Goal: Transaction & Acquisition: Book appointment/travel/reservation

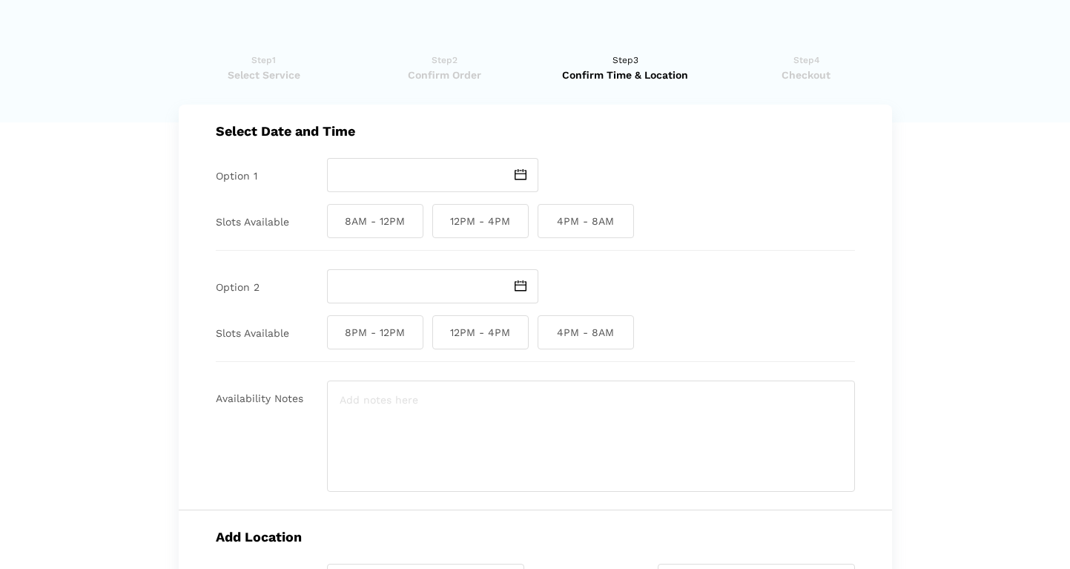
click at [516, 176] on img at bounding box center [521, 174] width 12 height 11
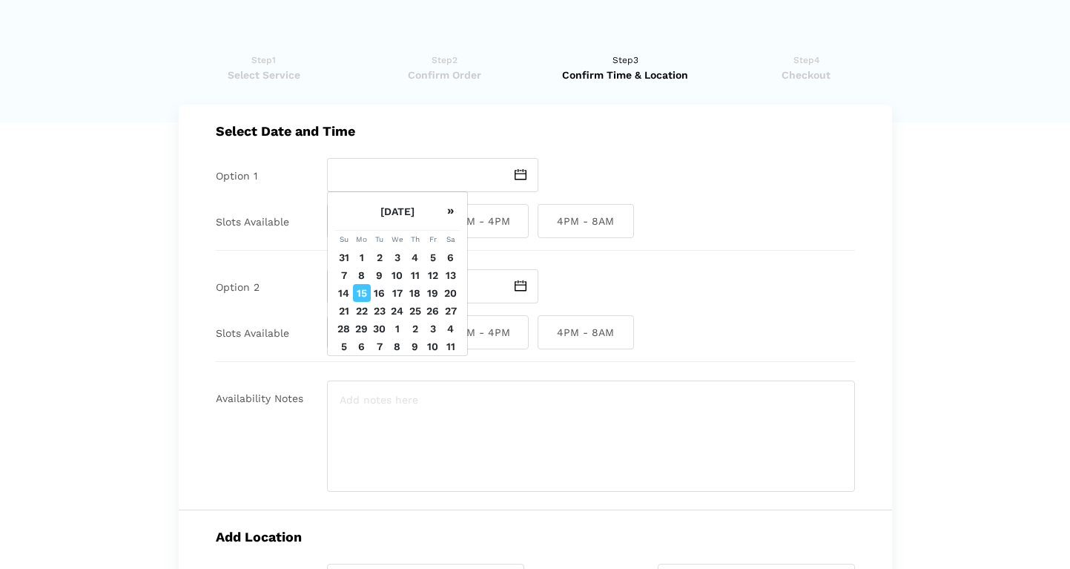
click at [395, 302] on td "17" at bounding box center [398, 293] width 18 height 18
type input "[DATE]"
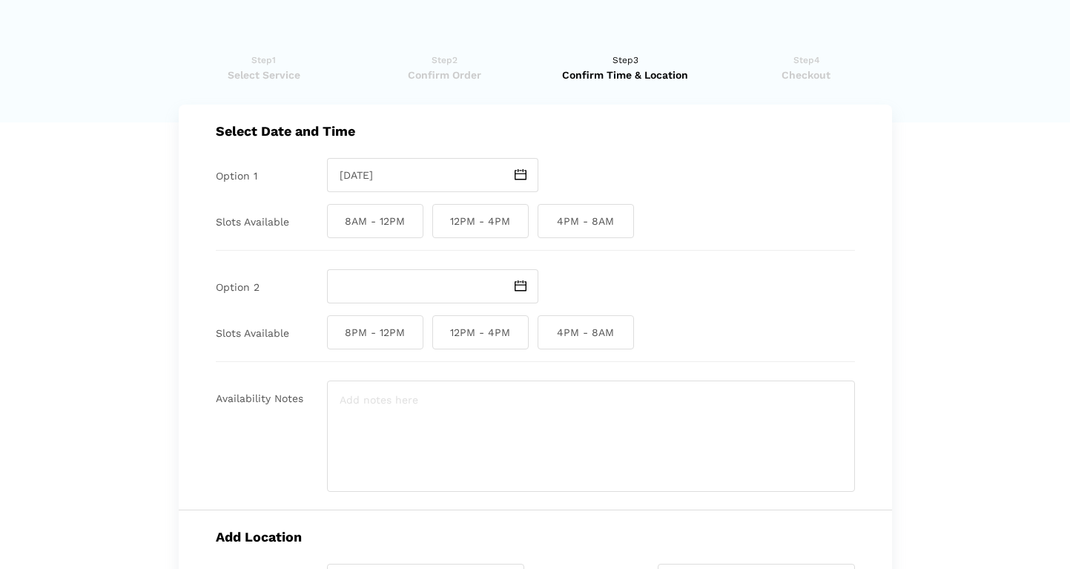
click at [477, 225] on span "12PM - 4PM" at bounding box center [480, 221] width 96 height 34
click at [442, 225] on input "12PM - 4PM" at bounding box center [437, 221] width 10 height 34
checkbox input "true"
click at [518, 288] on img at bounding box center [521, 285] width 12 height 11
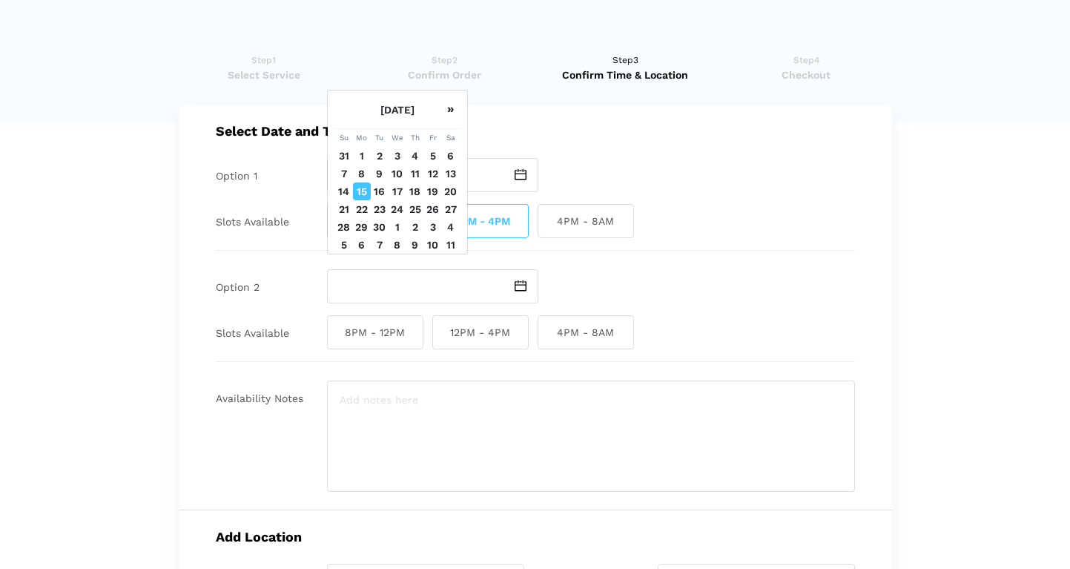
click at [587, 273] on div at bounding box center [591, 286] width 528 height 34
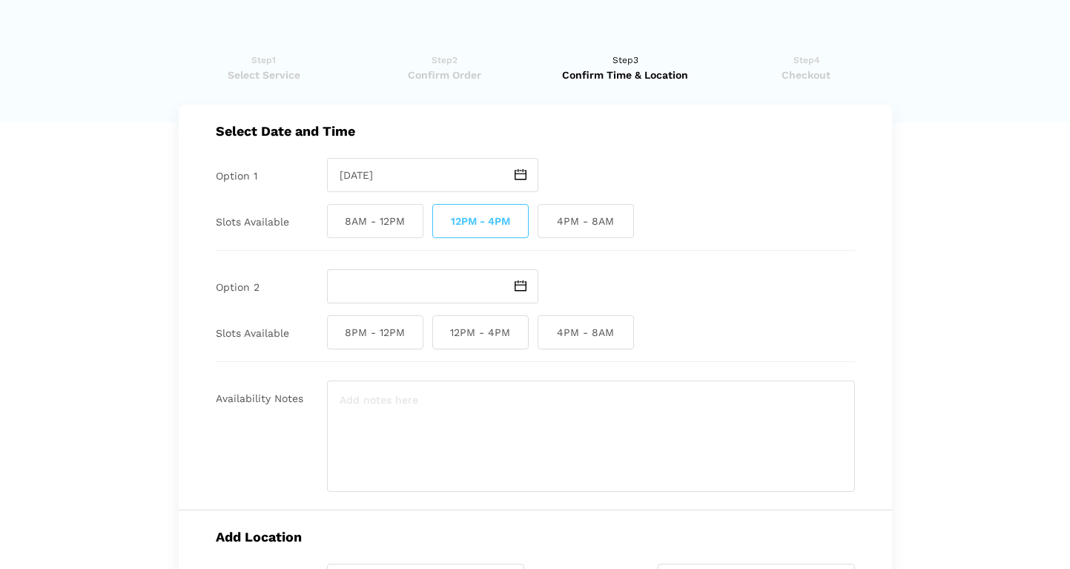
click at [519, 286] on img at bounding box center [521, 285] width 12 height 11
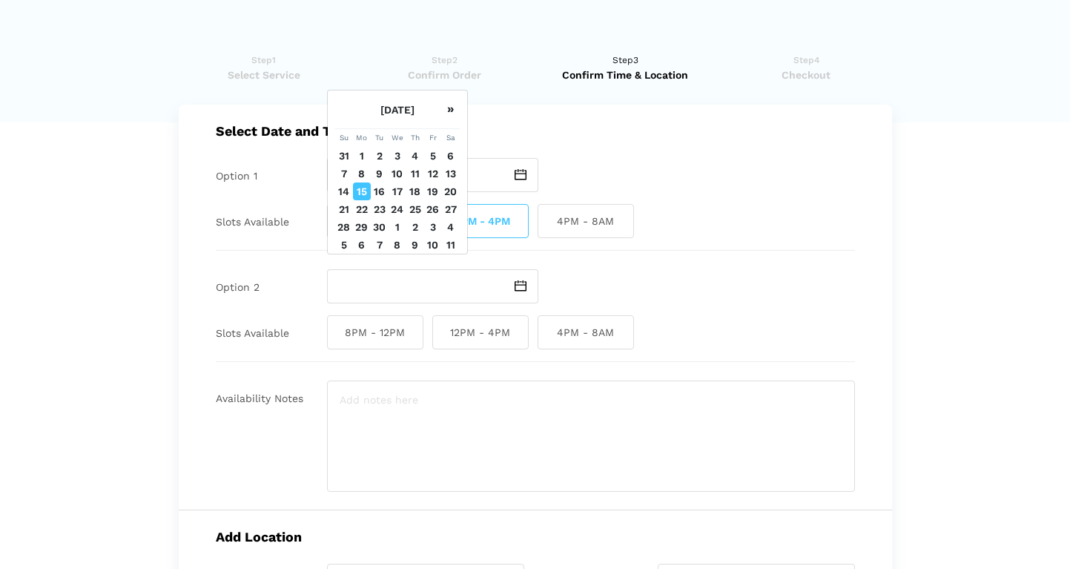
click at [418, 200] on td "18" at bounding box center [415, 191] width 18 height 18
type input "Thursday September 18 2025"
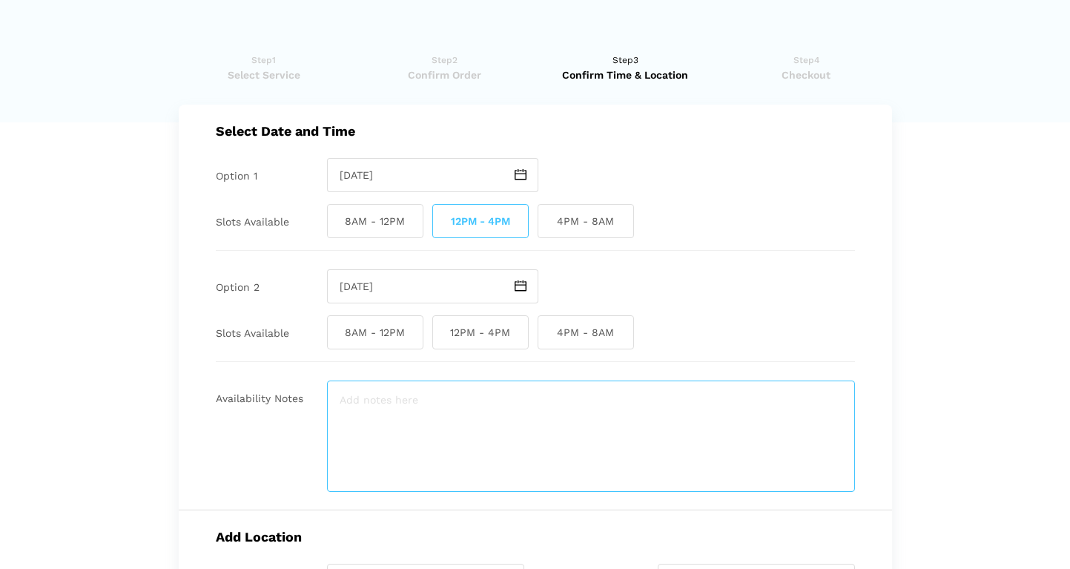
click at [437, 426] on textarea at bounding box center [591, 435] width 528 height 111
type textarea "W"
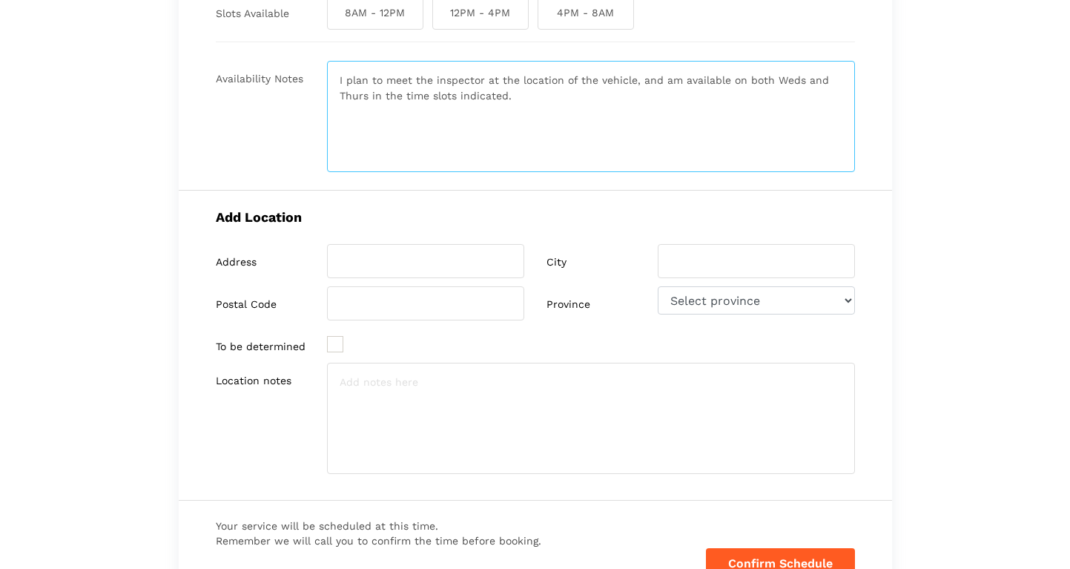
scroll to position [334, 0]
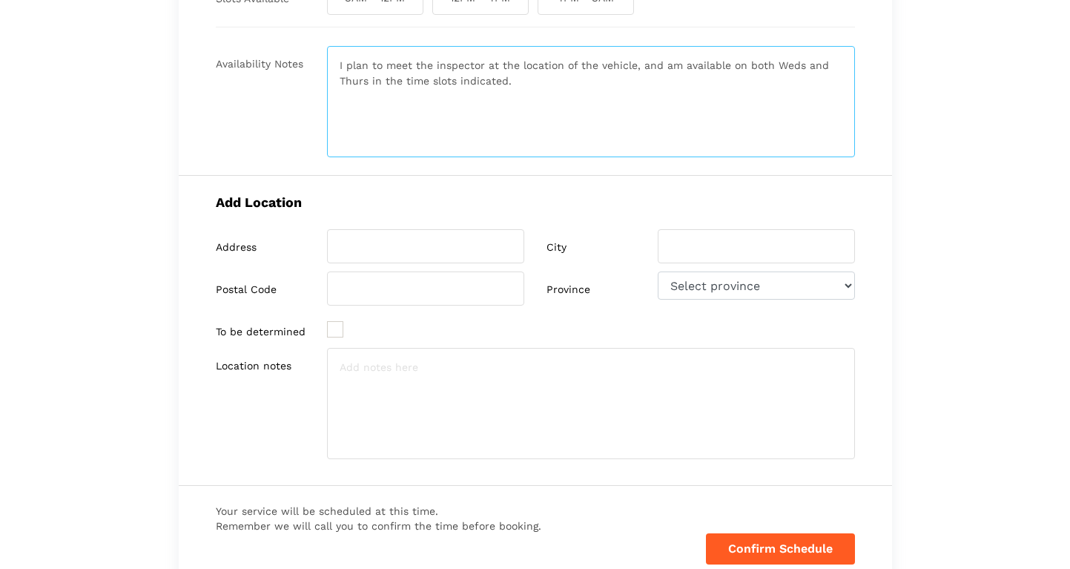
type textarea "I plan to meet the inspector at the location of the vehicle, and am available o…"
click at [418, 245] on input "search" at bounding box center [425, 246] width 197 height 34
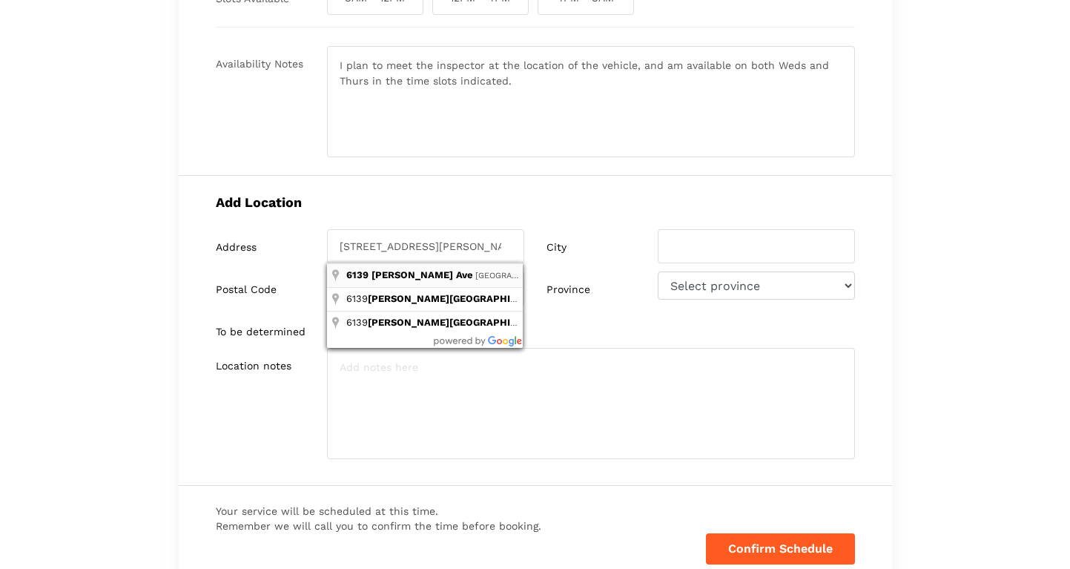
type input "6139 Trapp Avenue"
type input "Burnaby"
type input "V3N 2V3"
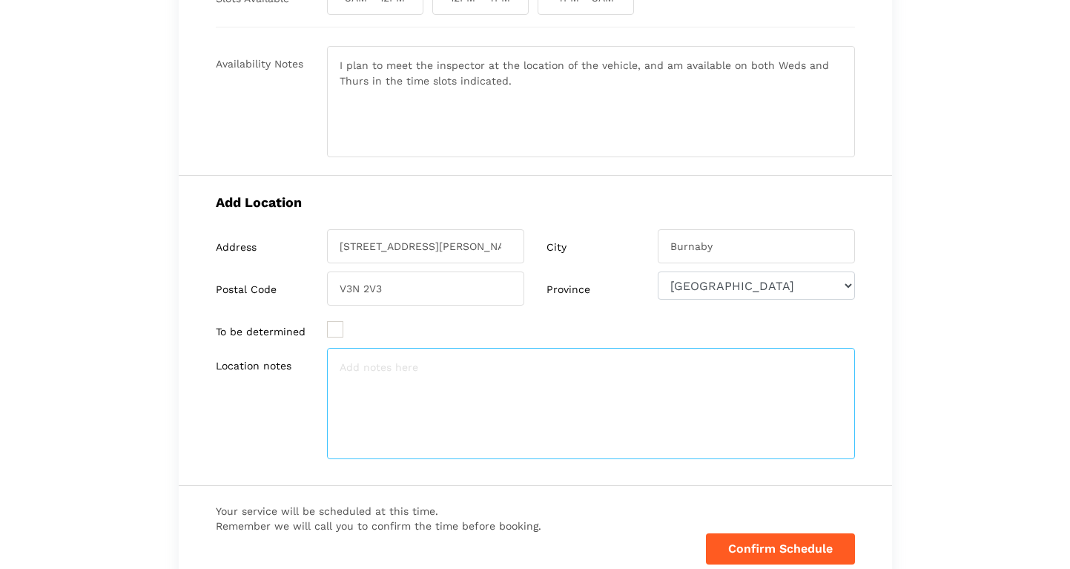
click at [375, 369] on textarea at bounding box center [591, 403] width 528 height 111
drag, startPoint x: 464, startPoint y: 365, endPoint x: 374, endPoint y: 368, distance: 90.5
click at [374, 368] on textarea "It is a car lot called B" at bounding box center [591, 403] width 528 height 111
paste textarea "Wekan Holdings Ltd. DBA Burnaby Repo.com"
click at [452, 366] on textarea "It is a business called Wekan Holdings Ltd. DBA Burnaby Repo.com" at bounding box center [591, 403] width 528 height 111
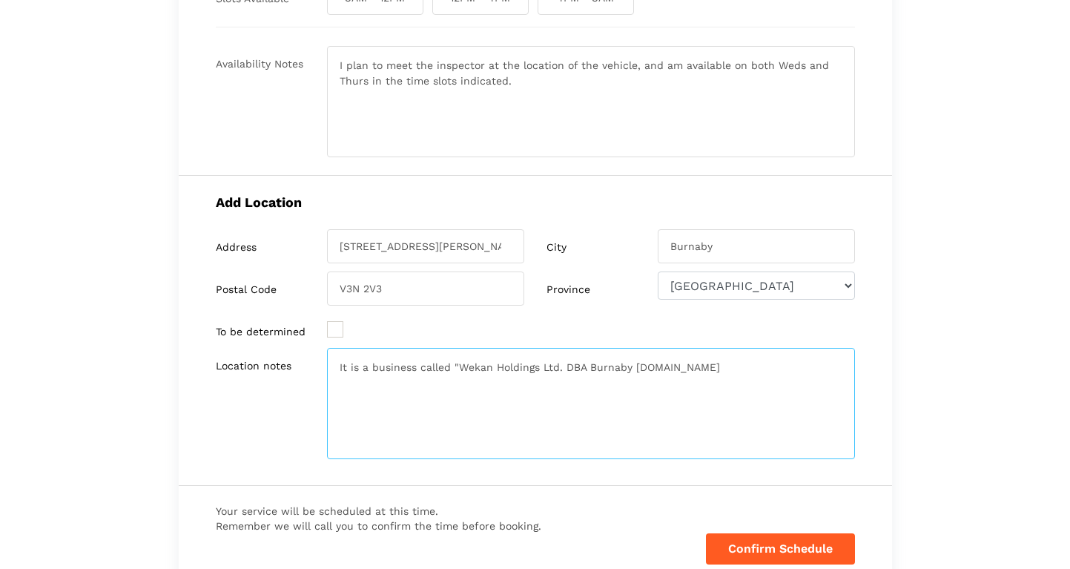
click at [684, 368] on textarea "It is a business called "Wekan Holdings Ltd. DBA Burnaby Repo.com" at bounding box center [591, 403] width 528 height 111
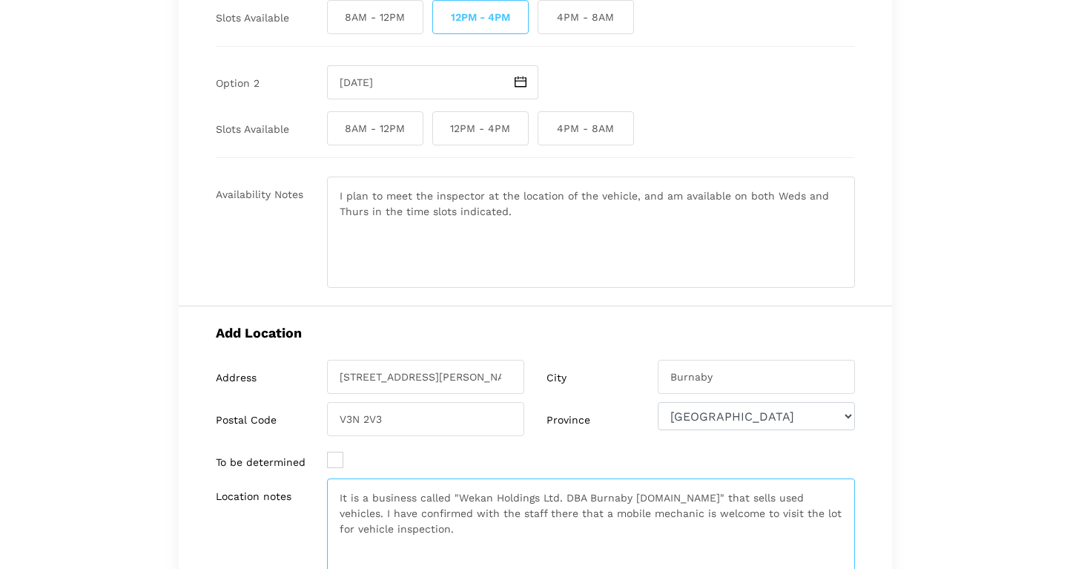
scroll to position [491, 0]
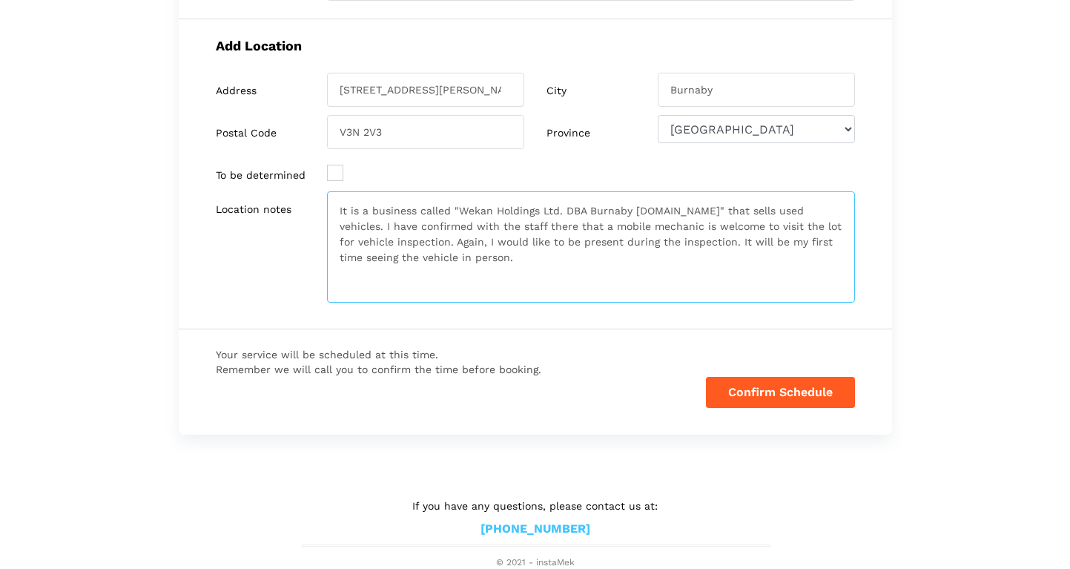
click at [815, 210] on textarea "It is a business called "Wekan Holdings Ltd. DBA Burnaby Repo.com" that sells u…" at bounding box center [591, 246] width 528 height 111
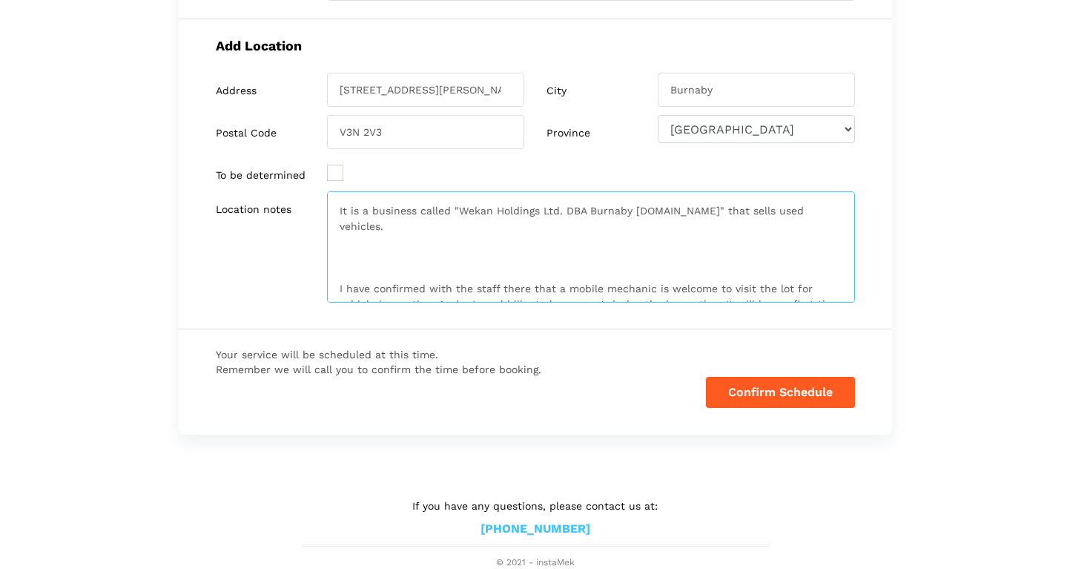
paste textarea "https://maps.app.goo.gl/f4YP6pGGzegZa54VA"
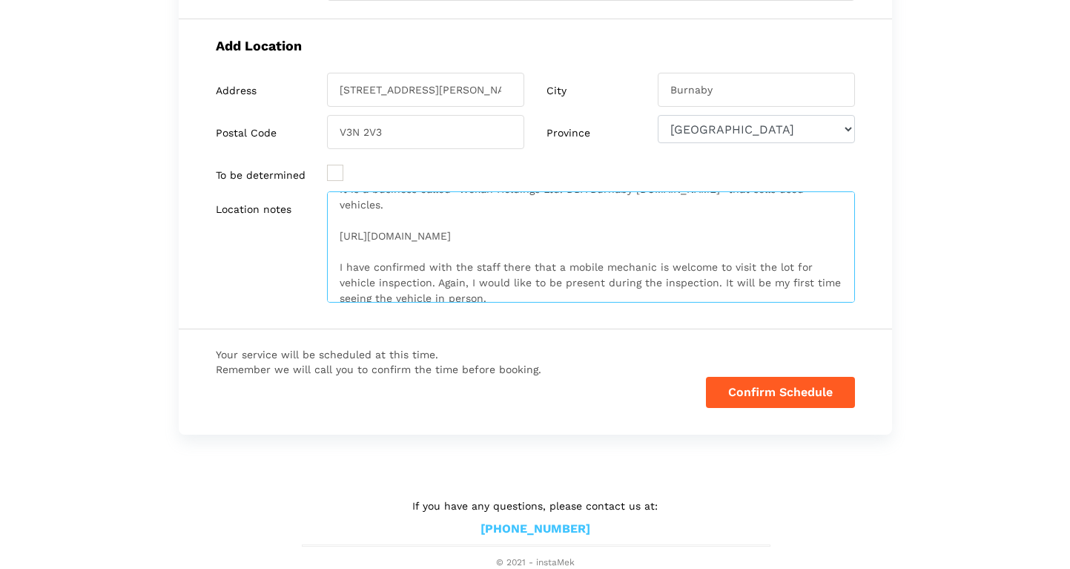
click at [340, 268] on textarea "It is a business called "Wekan Holdings Ltd. DBA Burnaby Repo.com" that sells u…" at bounding box center [591, 246] width 528 height 111
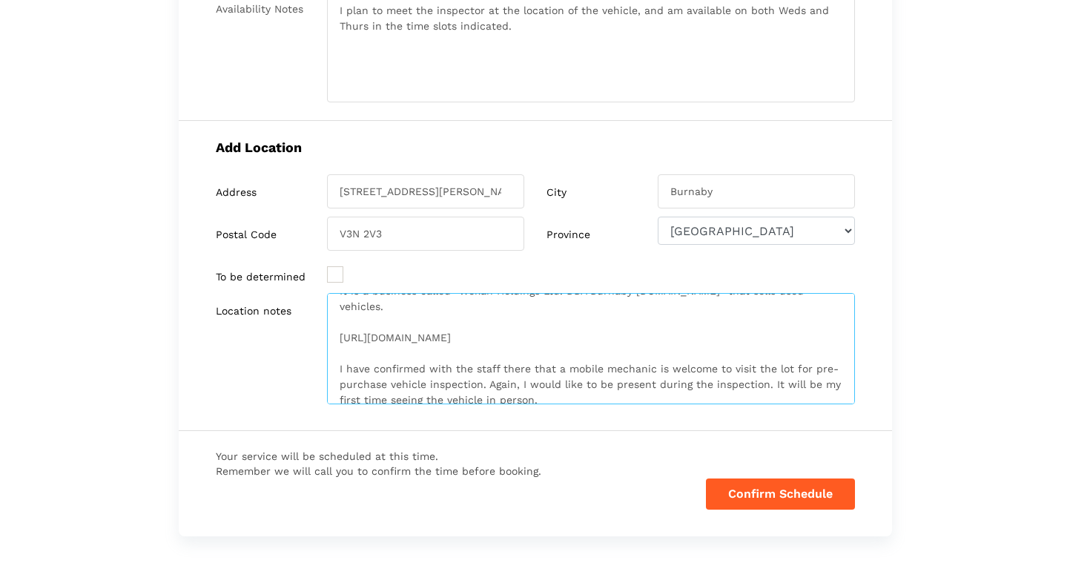
scroll to position [390, 0]
drag, startPoint x: 488, startPoint y: 366, endPoint x: 714, endPoint y: 384, distance: 226.8
click at [714, 384] on textarea "It is a business called "Wekan Holdings Ltd. DBA Burnaby Repo.com" that sells u…" at bounding box center [591, 347] width 528 height 111
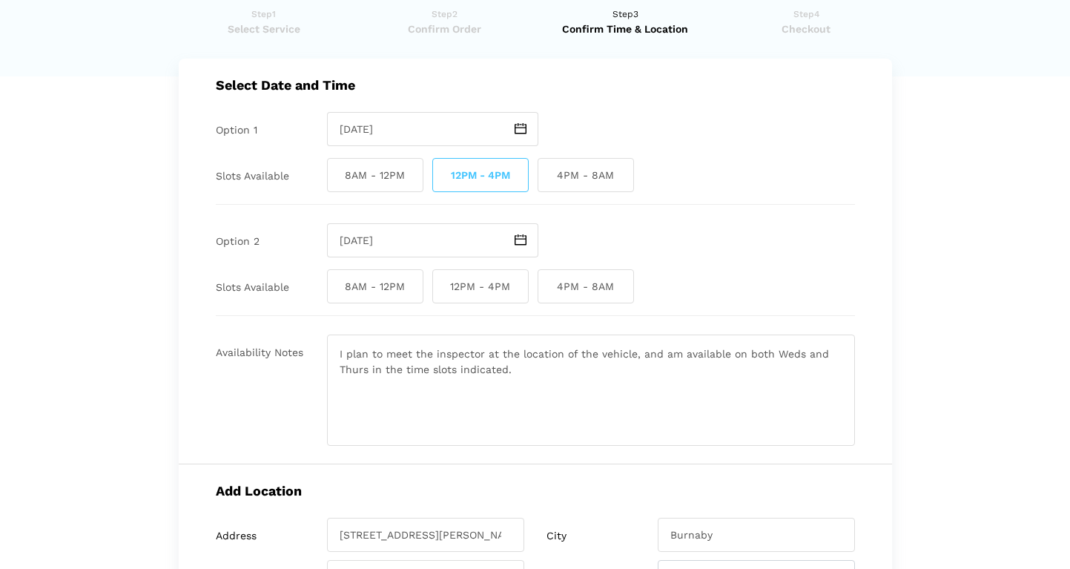
scroll to position [47, 0]
type textarea "It is a business called "Wekan Holdings Ltd. DBA Burnaby Repo.com" that sells u…"
click at [535, 368] on textarea "I plan to meet the inspector at the location of the vehicle, and am available o…" at bounding box center [591, 388] width 528 height 111
paste textarea "Again, I would like to be present during the inspection. It will be my first ti…"
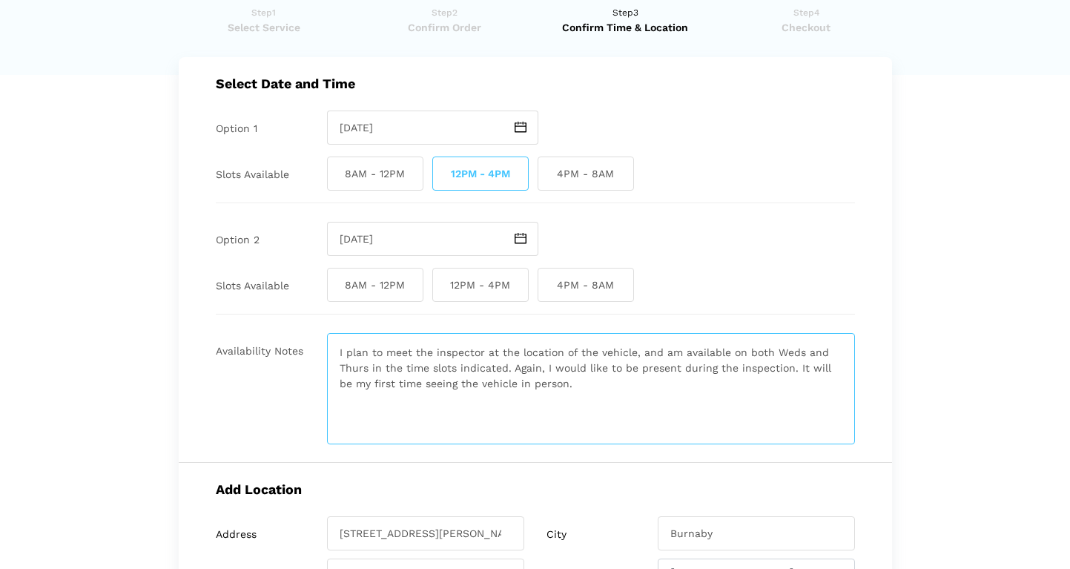
drag, startPoint x: 511, startPoint y: 368, endPoint x: 544, endPoint y: 367, distance: 33.4
click at [544, 367] on textarea "I plan to meet the inspector at the location of the vehicle, and am available o…" at bounding box center [591, 388] width 528 height 111
click at [546, 383] on textarea "I plan to meet the inspector at the location of the vehicle, and am available o…" at bounding box center [591, 388] width 528 height 111
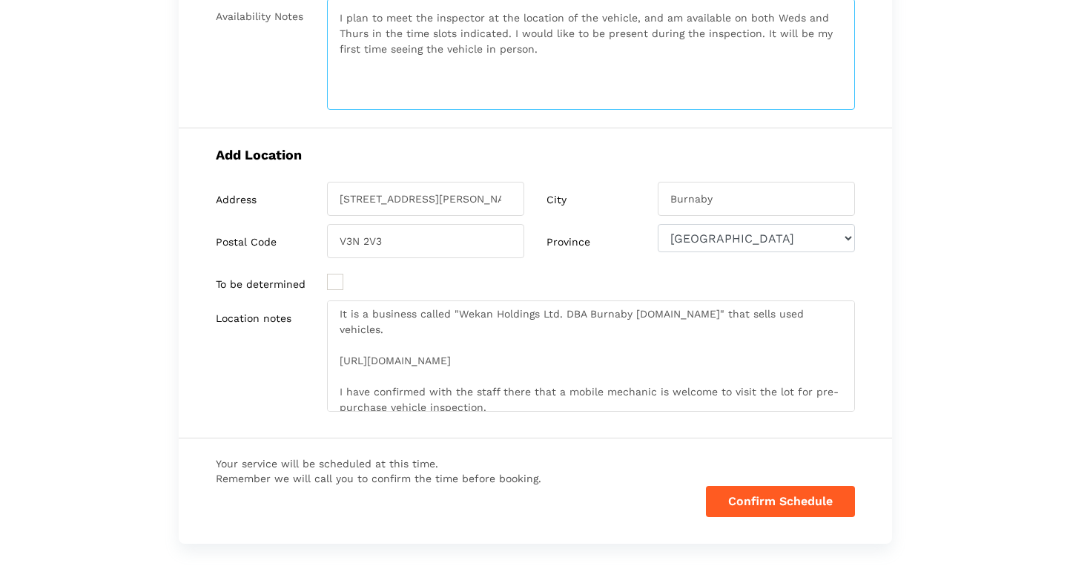
scroll to position [386, 0]
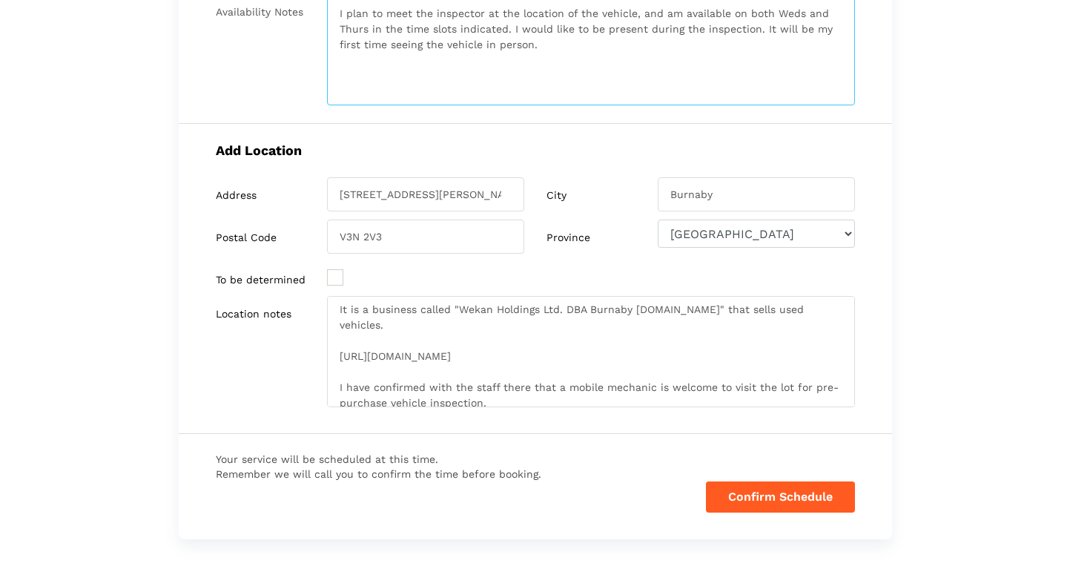
type textarea "I plan to meet the inspector at the location of the vehicle, and am available o…"
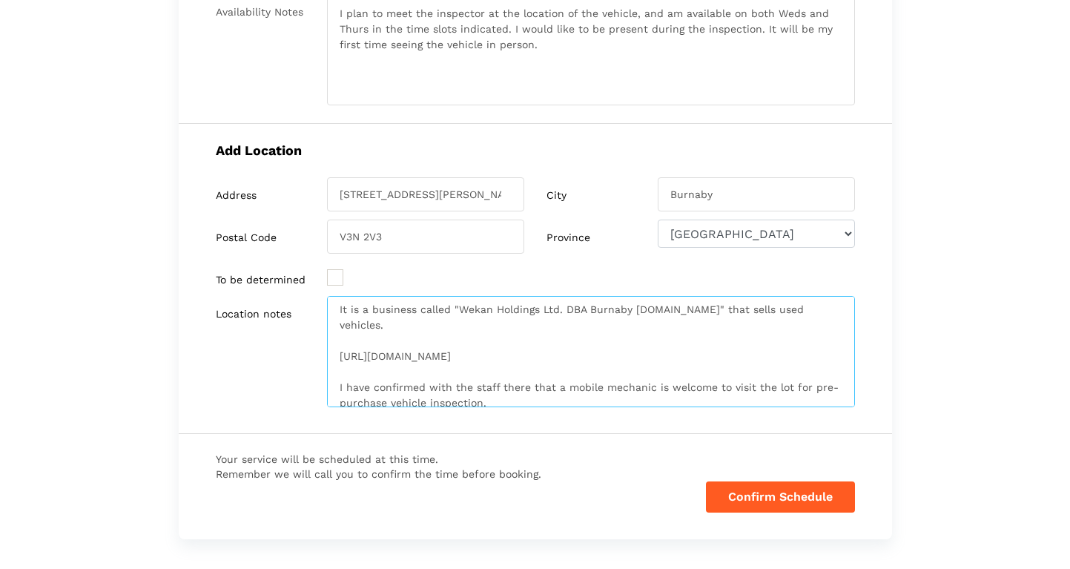
click at [479, 388] on textarea "It is a business called "Wekan Holdings Ltd. DBA Burnaby Repo.com" that sells u…" at bounding box center [591, 351] width 528 height 111
type textarea "It is a business called "Wekan Holdings Ltd. DBA Burnaby Repo.com" that sells u…"
click at [935, 377] on lik "Have you used instaMek service before? No, I am a new customer Yes, I am a retu…" at bounding box center [535, 163] width 1070 height 1022
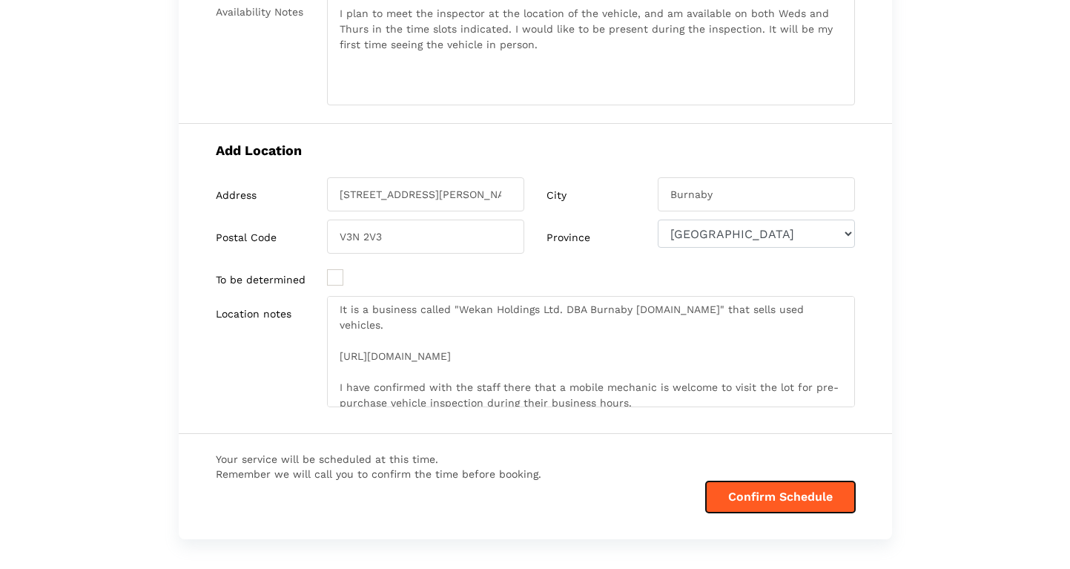
click at [761, 500] on button "Confirm Schedule" at bounding box center [780, 496] width 149 height 31
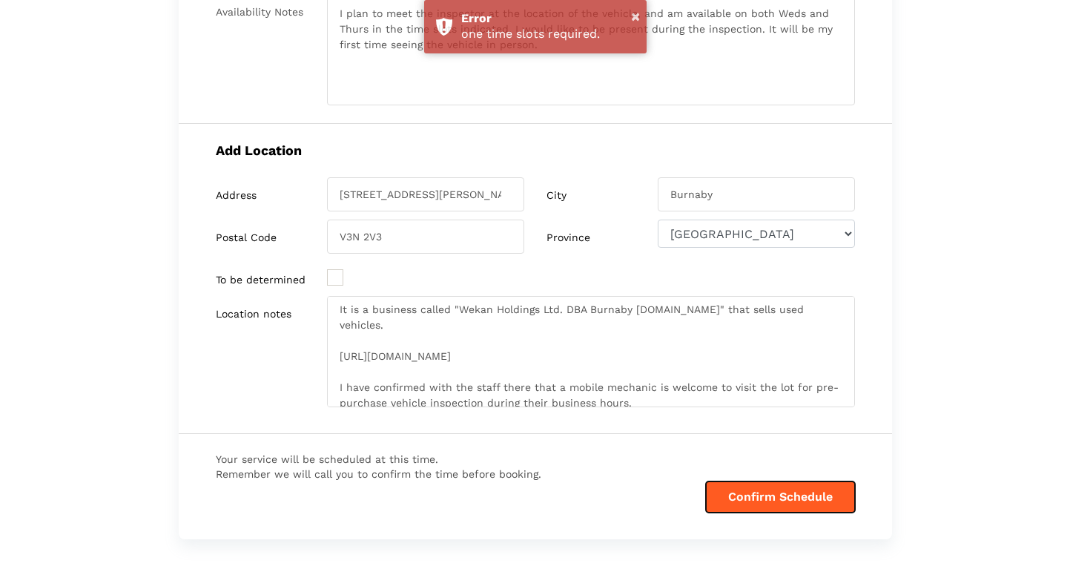
scroll to position [0, 0]
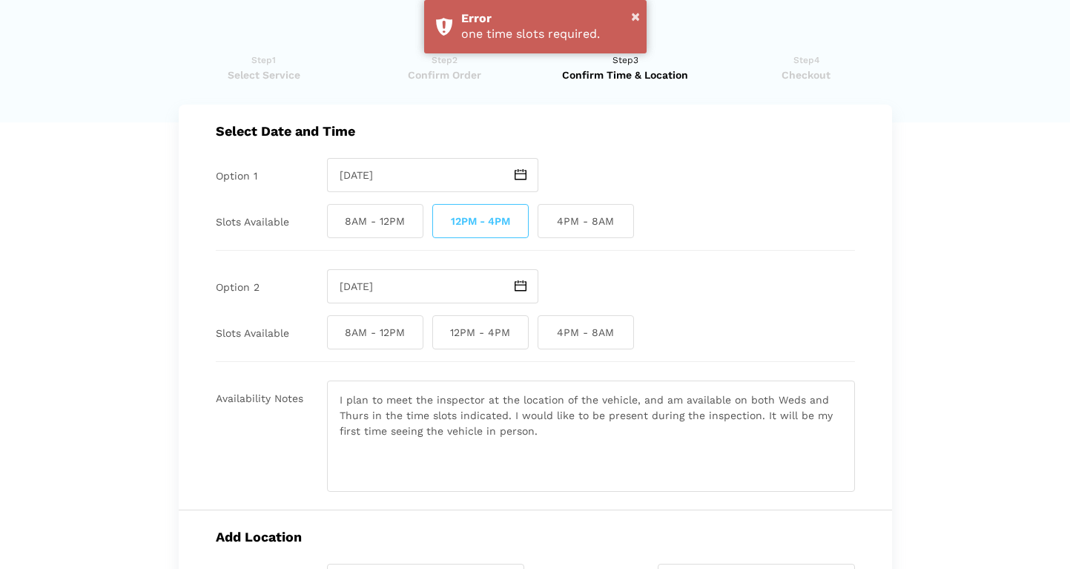
click at [870, 208] on div "Select Date and Time Option 1 Wednesday September 17 2025 Slots Available 8AM -…" at bounding box center [535, 308] width 713 height 406
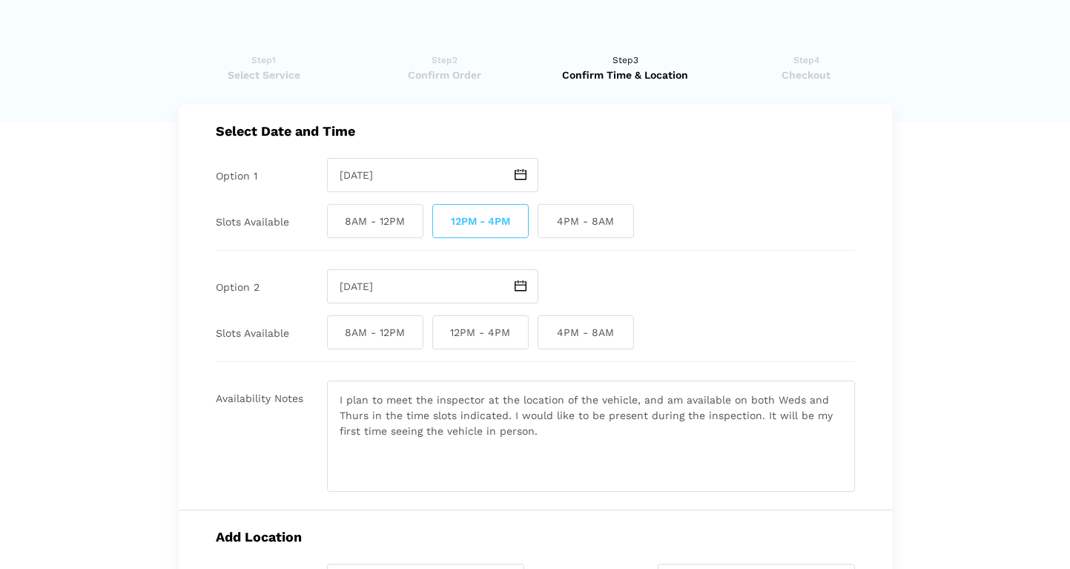
click at [482, 331] on span "12PM - 4PM" at bounding box center [480, 332] width 96 height 34
click at [442, 331] on input "12PM - 4PM" at bounding box center [437, 332] width 10 height 34
checkbox input "true"
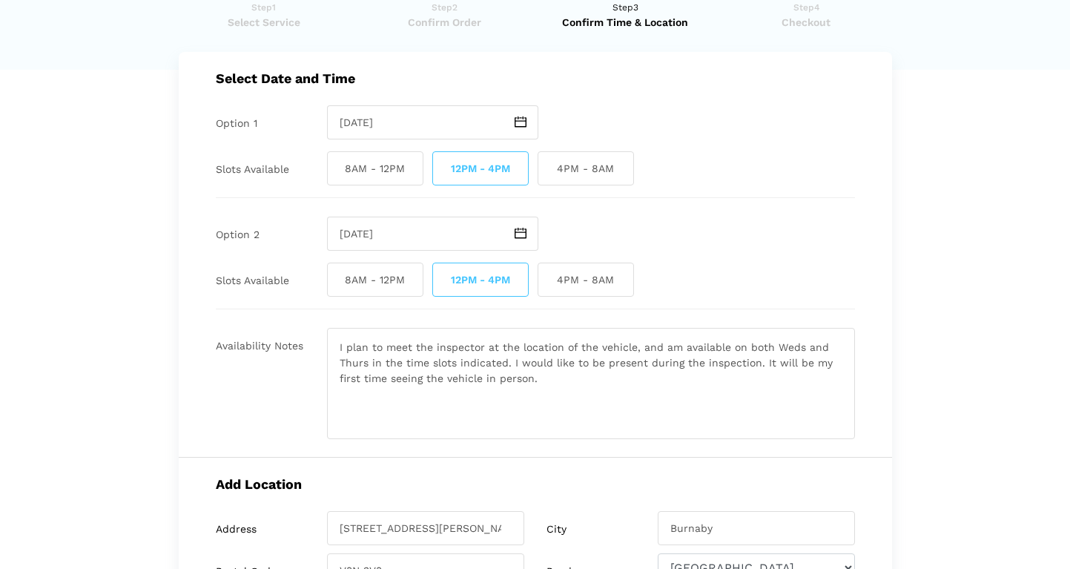
scroll to position [491, 0]
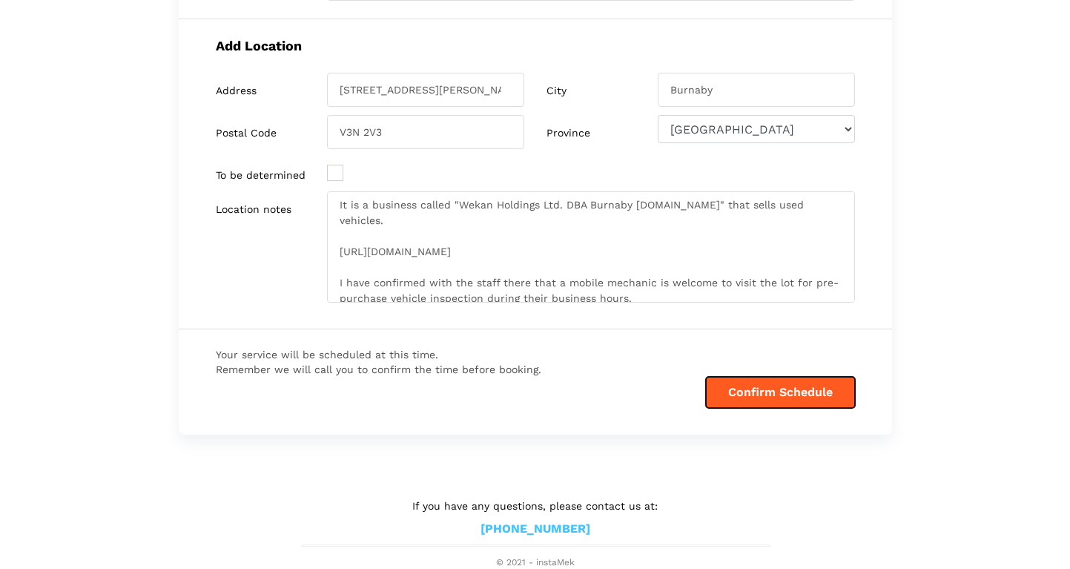
click at [762, 392] on button "Confirm Schedule" at bounding box center [780, 392] width 149 height 31
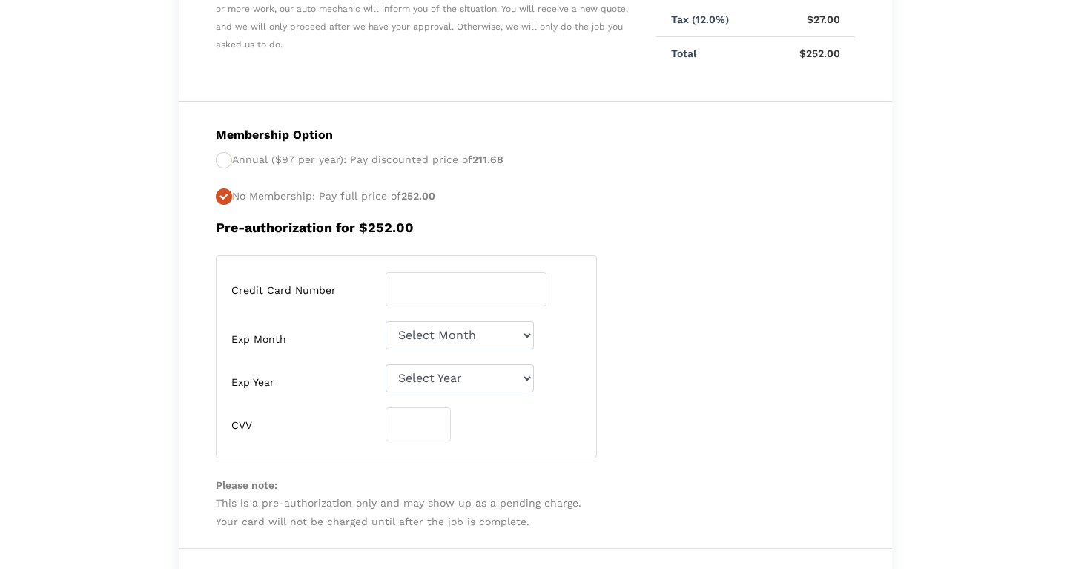
scroll to position [516, 0]
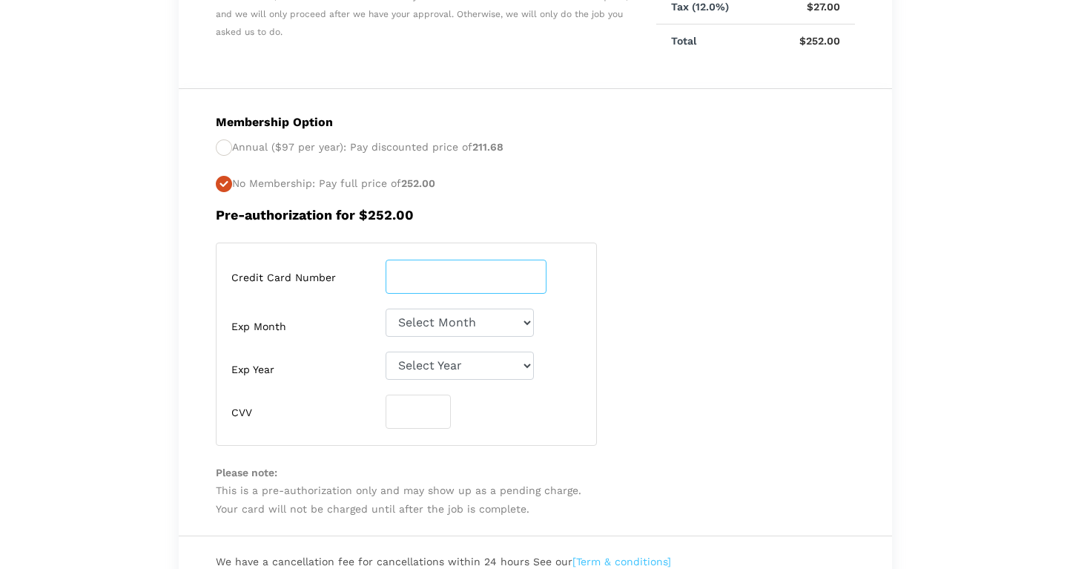
click at [489, 275] on input "number" at bounding box center [466, 277] width 161 height 34
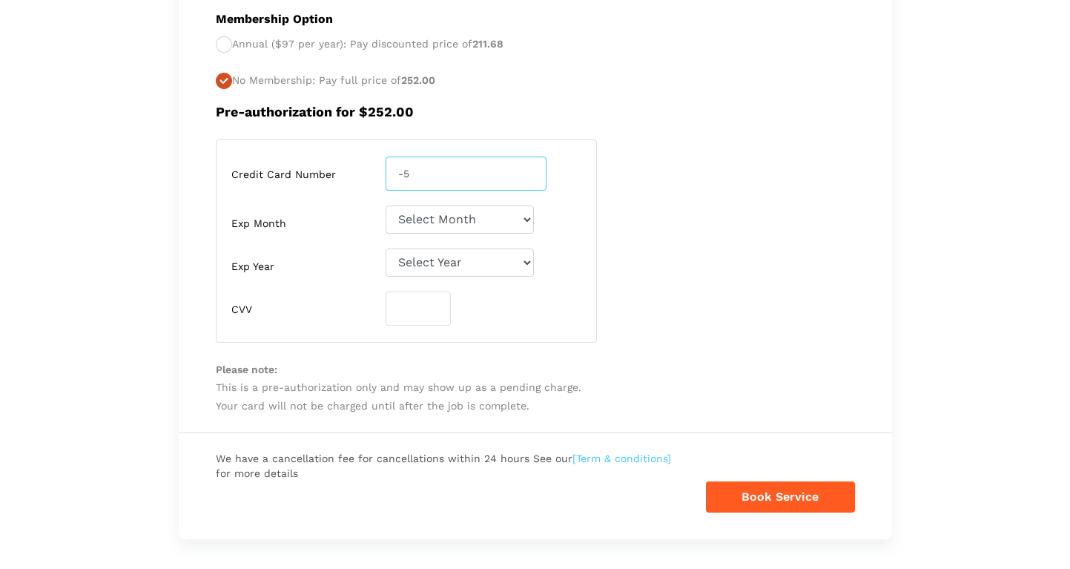
scroll to position [627, 0]
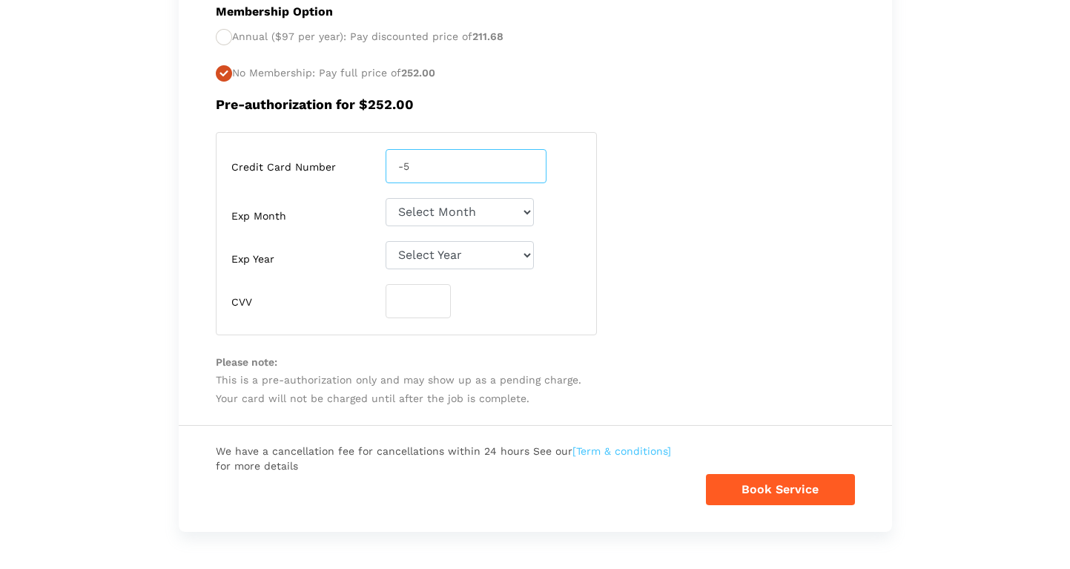
type input "-5"
click at [627, 447] on link "[Term & conditions]" at bounding box center [621, 450] width 99 height 15
click at [430, 165] on input "-5" at bounding box center [466, 166] width 161 height 34
type input "4500033786"
type input "4500033786079432"
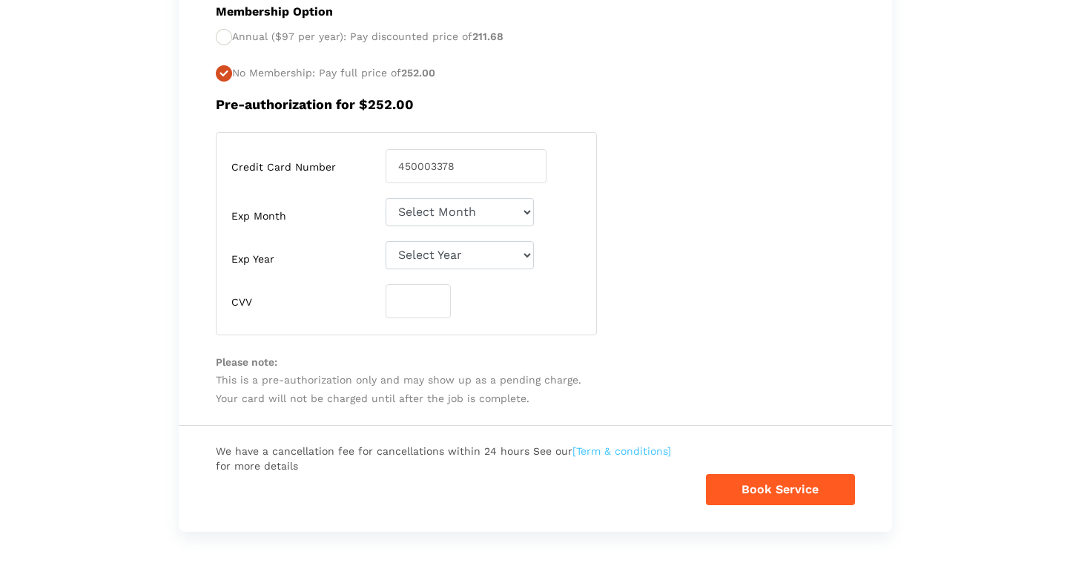
click at [696, 211] on div "Credit Card Number 4500033786079432 Exp Month Select Month 01-January 02-Februa…" at bounding box center [535, 233] width 661 height 203
click at [497, 208] on select "Select Month 01-January 02-February 03-March 04-April 05-May 06-June 07-July 08…" at bounding box center [460, 212] width 148 height 28
select select "08"
click at [386, 198] on select "Select Month 01-January 02-February 03-March 04-April 05-May 06-June 07-July 08…" at bounding box center [460, 212] width 148 height 28
click at [452, 256] on select "Select Year 2025 2026 2027 2028 2029 2030 2031 2032 2033 2034 2035 2036 2037 20…" at bounding box center [460, 255] width 148 height 28
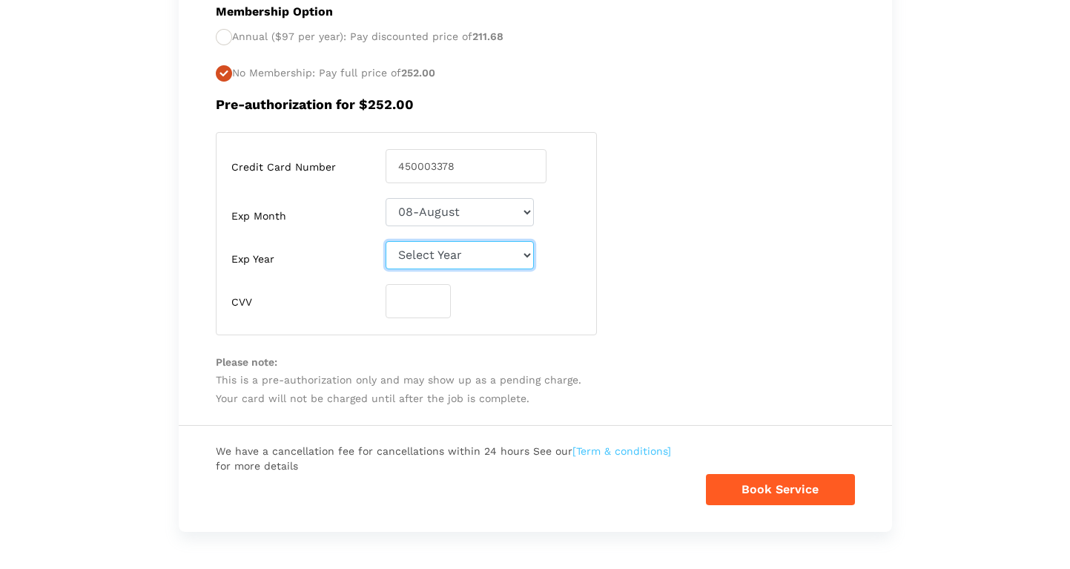
select select "2027"
click at [386, 241] on select "Select Year 2025 2026 2027 2028 2029 2030 2031 2032 2033 2034 2035 2036 2037 20…" at bounding box center [460, 255] width 148 height 28
click at [429, 303] on input "number" at bounding box center [418, 301] width 65 height 34
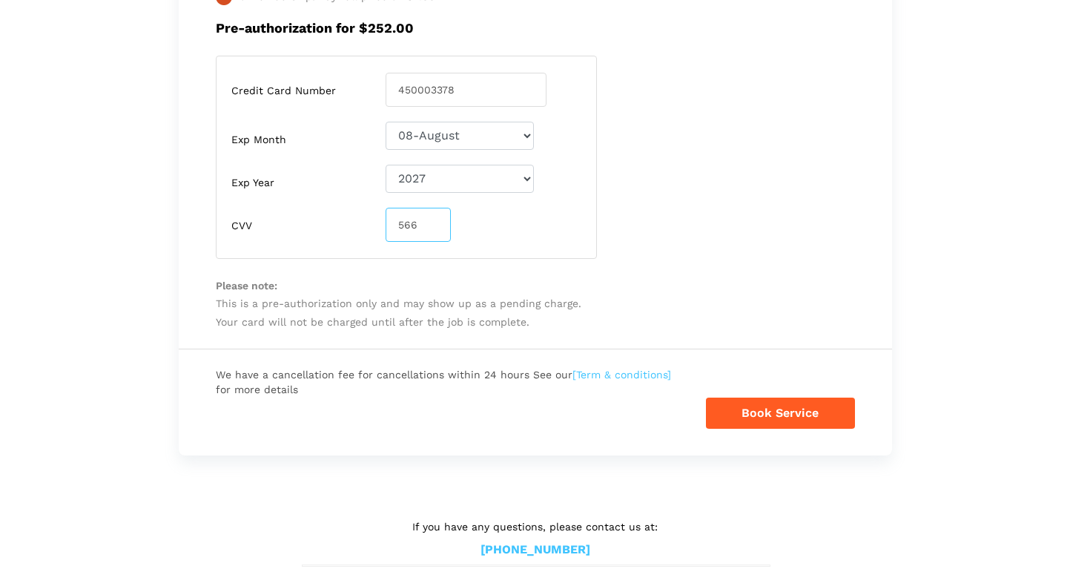
scroll to position [723, 0]
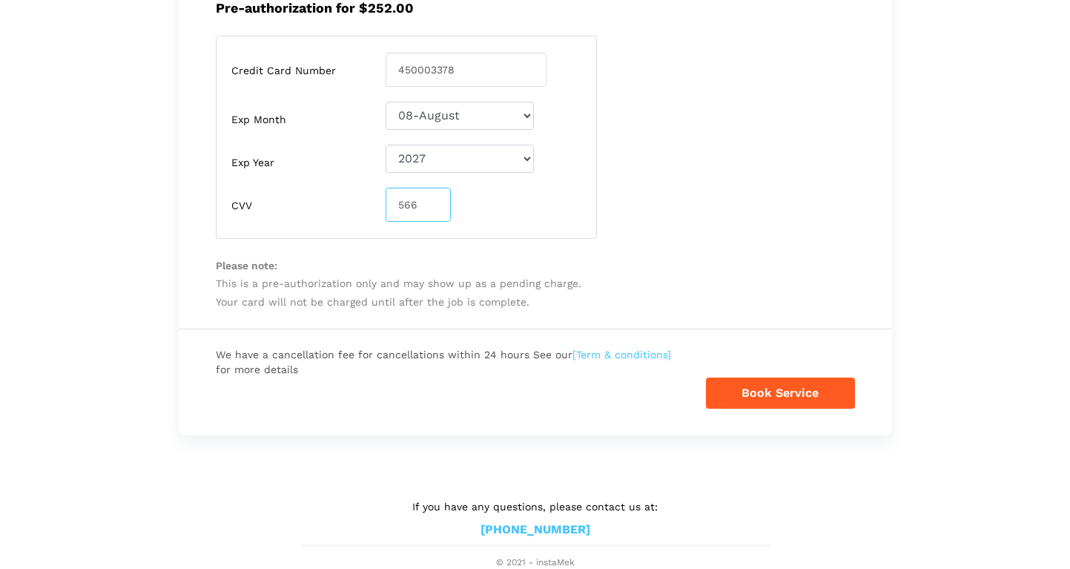
type input "566"
click at [774, 396] on button "Book Service" at bounding box center [780, 392] width 149 height 31
click at [736, 389] on button "Book Service" at bounding box center [780, 392] width 149 height 31
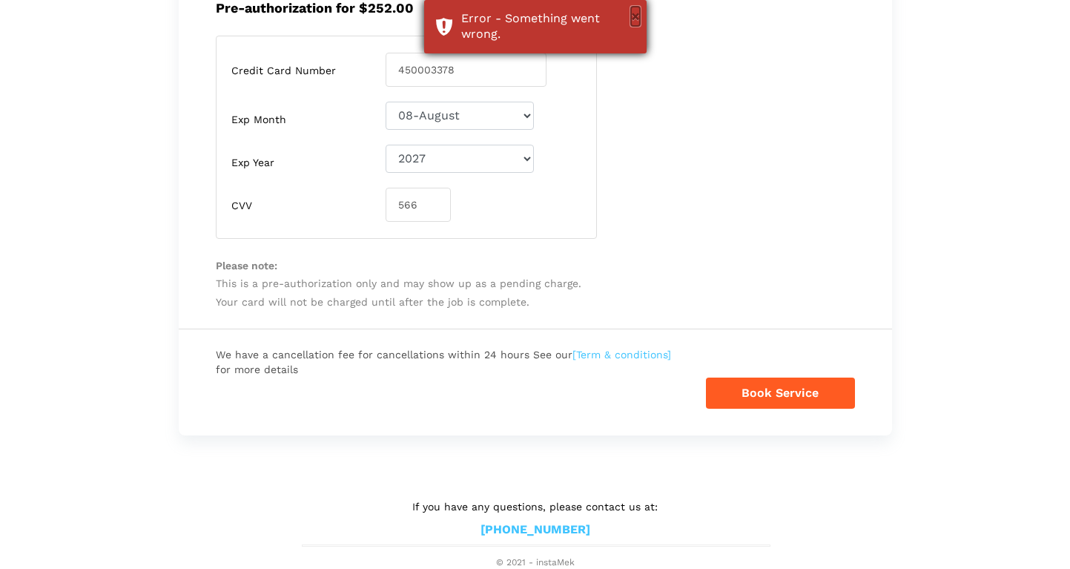
click at [635, 16] on button "×" at bounding box center [635, 16] width 9 height 19
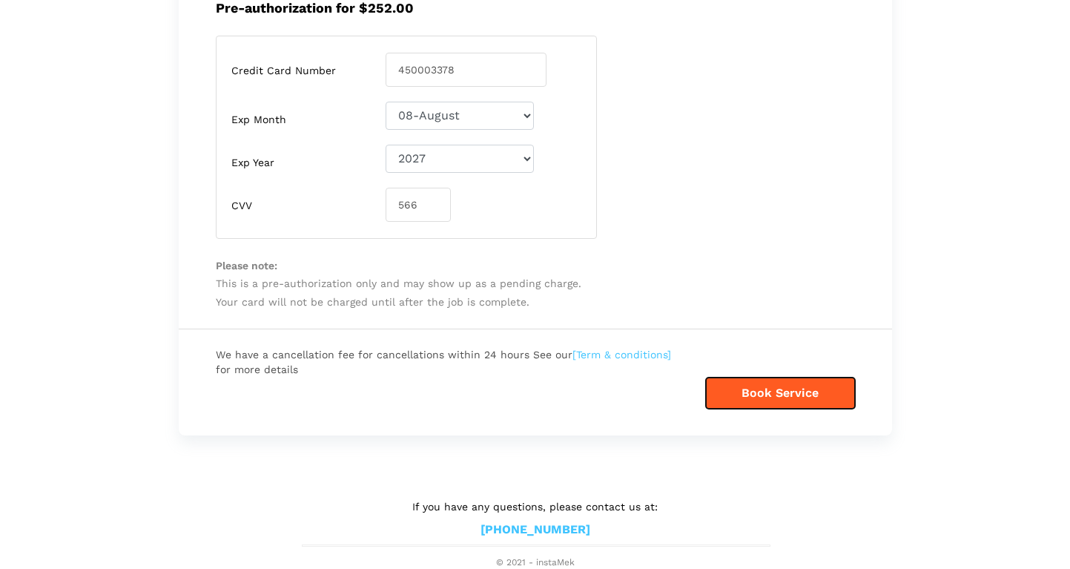
click at [737, 394] on button "Book Service" at bounding box center [780, 392] width 149 height 31
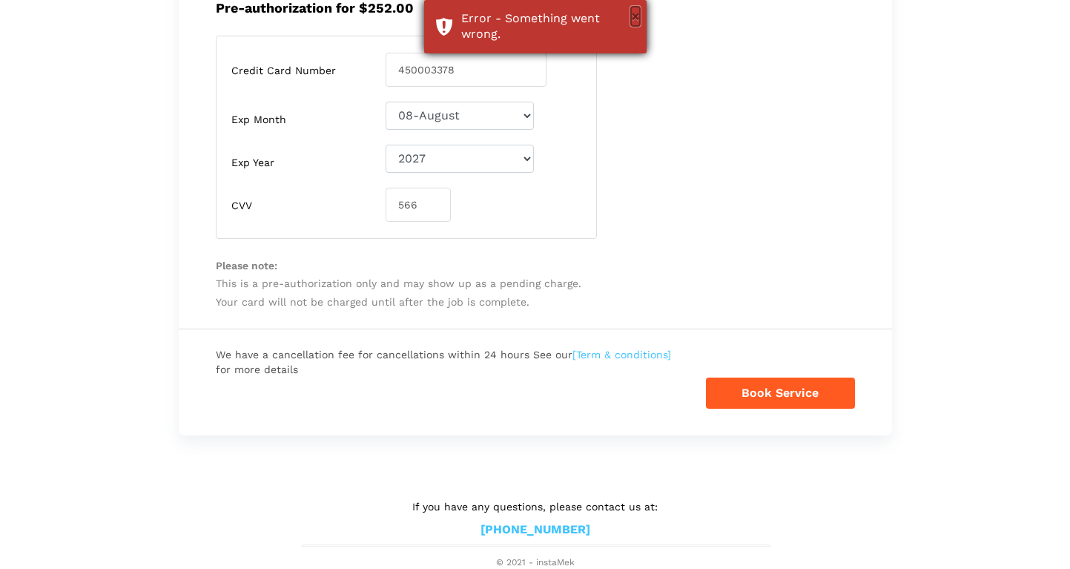
click at [632, 12] on button "×" at bounding box center [635, 16] width 9 height 19
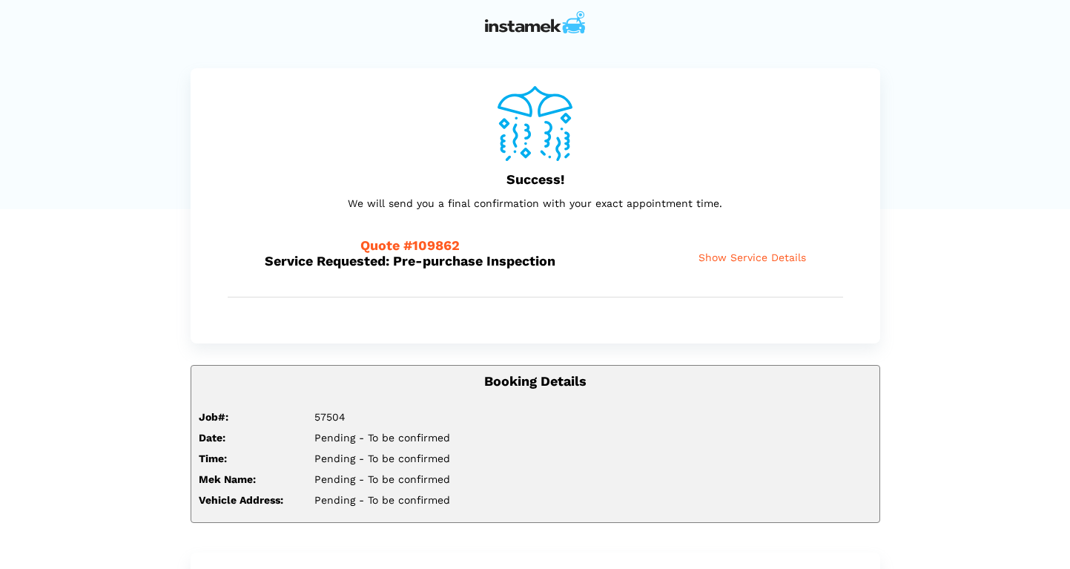
click at [744, 258] on span "Show Service Details" at bounding box center [752, 257] width 108 height 13
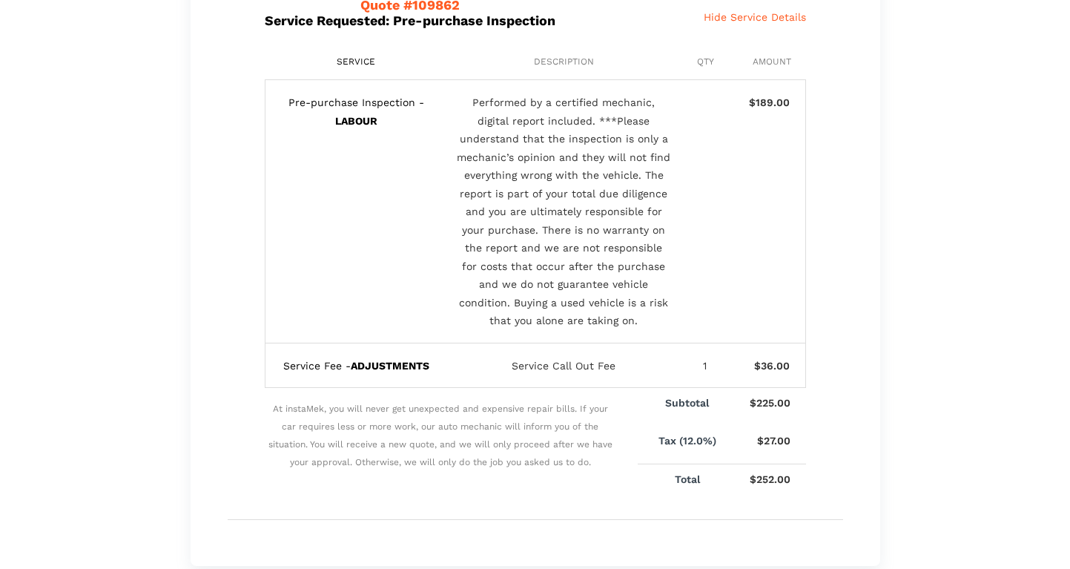
scroll to position [205, 0]
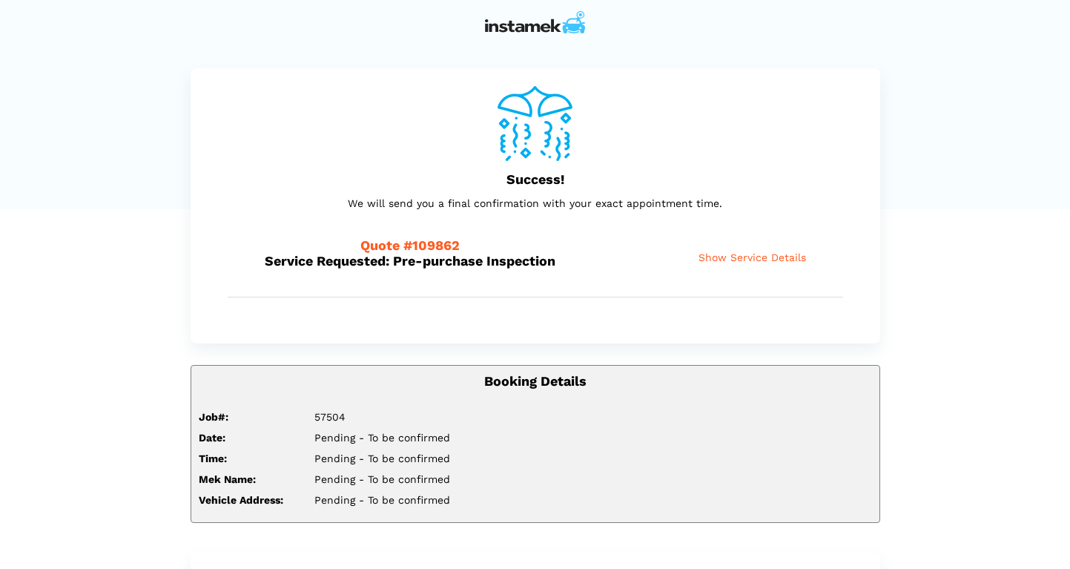
click at [755, 260] on span "Show Service Details" at bounding box center [752, 257] width 108 height 13
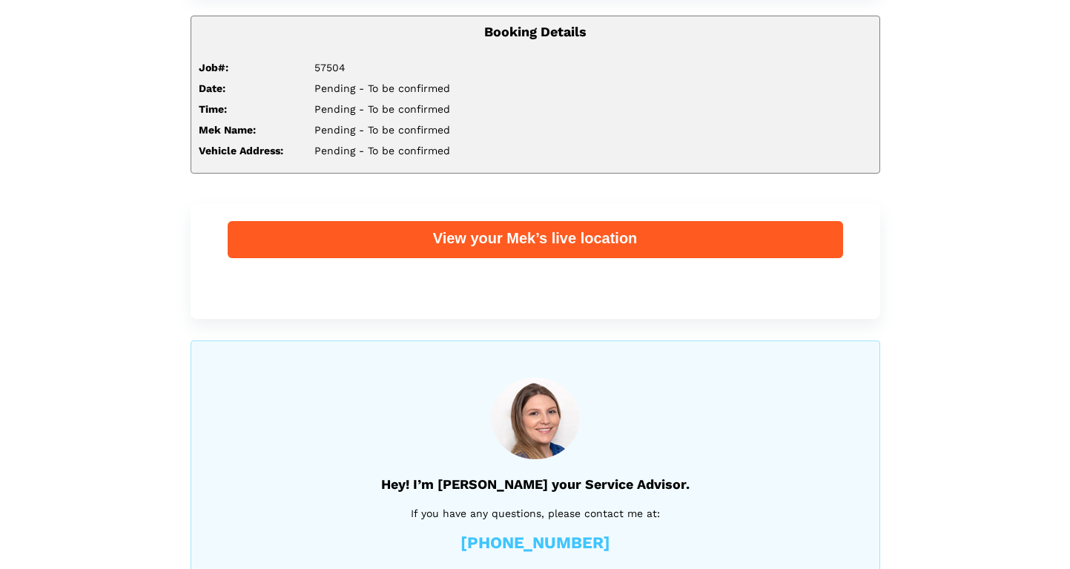
scroll to position [867, 0]
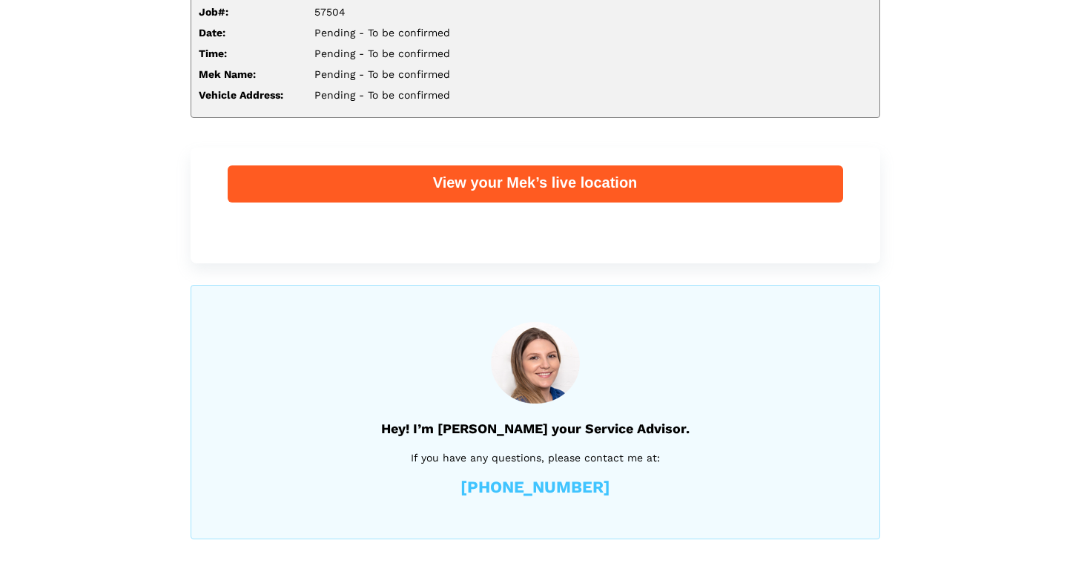
click at [591, 187] on div "View your Mek’s live location" at bounding box center [535, 182] width 615 height 19
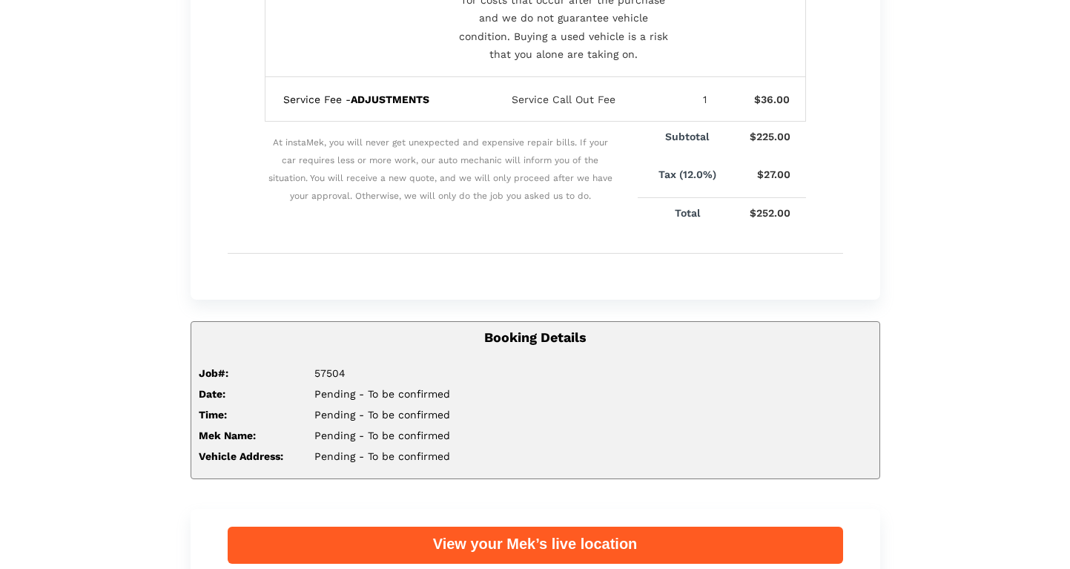
scroll to position [0, 0]
